Goal: Go to known website: Access a specific website the user already knows

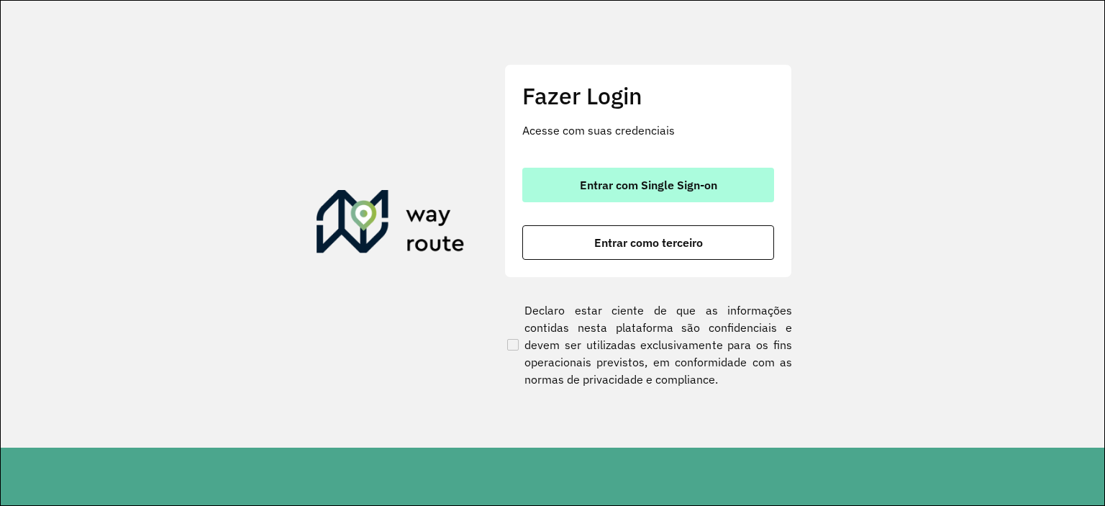
click at [716, 181] on span "Entrar com Single Sign-on" at bounding box center [648, 185] width 137 height 12
